Goal: Task Accomplishment & Management: Use online tool/utility

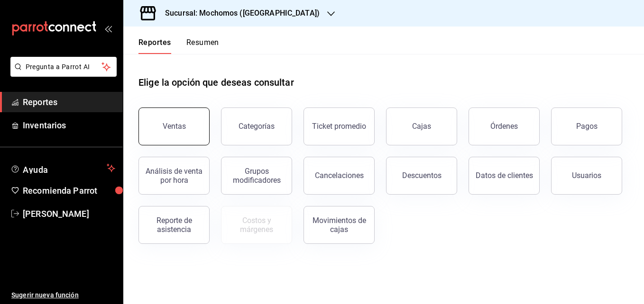
click at [177, 122] on button "Ventas" at bounding box center [173, 127] width 71 height 38
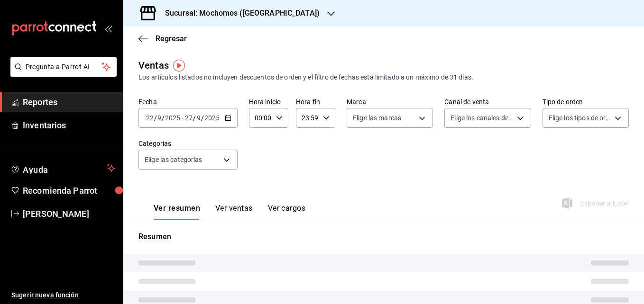
type input "05:00"
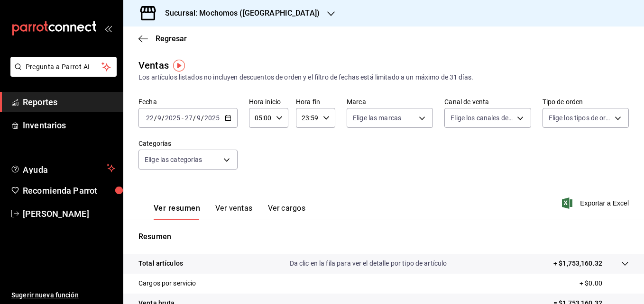
click at [228, 118] on icon "button" at bounding box center [228, 118] width 7 height 7
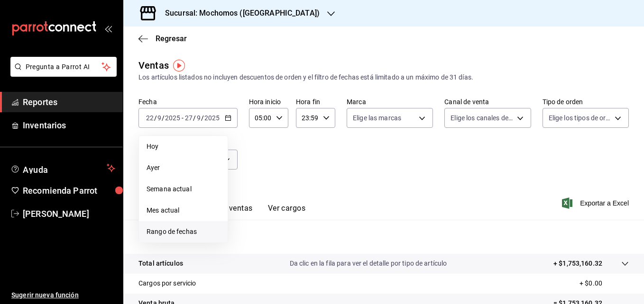
click at [178, 232] on span "Rango de fechas" at bounding box center [182, 232] width 73 height 10
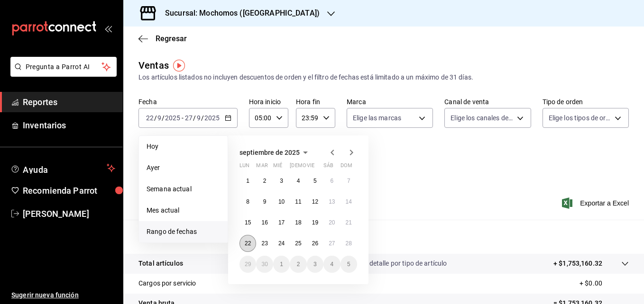
click at [248, 245] on abbr "22" at bounding box center [248, 243] width 6 height 7
click at [346, 246] on abbr "28" at bounding box center [349, 243] width 6 height 7
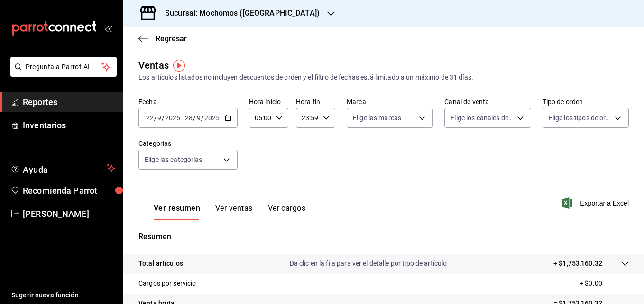
click at [325, 119] on \(Stroke\) "button" at bounding box center [326, 117] width 6 height 3
click at [306, 135] on span "04" at bounding box center [304, 134] width 4 height 8
type input "04:59"
click at [366, 149] on div at bounding box center [322, 152] width 644 height 304
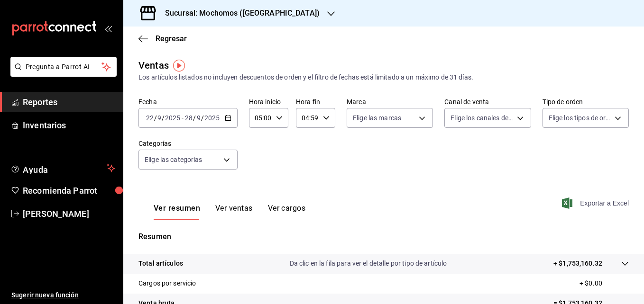
click at [596, 206] on span "Exportar a Excel" at bounding box center [596, 203] width 65 height 11
click at [279, 119] on icon "button" at bounding box center [279, 118] width 7 height 7
click at [256, 163] on span "06" at bounding box center [258, 165] width 4 height 8
type input "06:00"
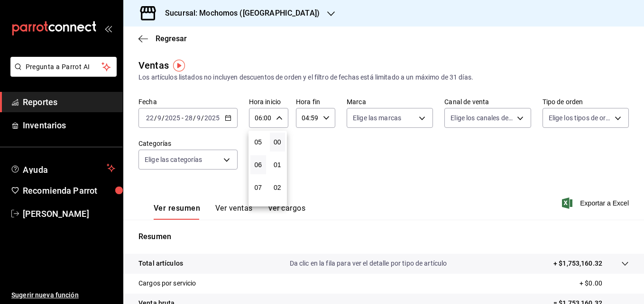
click at [595, 208] on div at bounding box center [322, 152] width 644 height 304
click at [595, 208] on span "Exportar a Excel" at bounding box center [596, 203] width 65 height 11
